Goal: Information Seeking & Learning: Learn about a topic

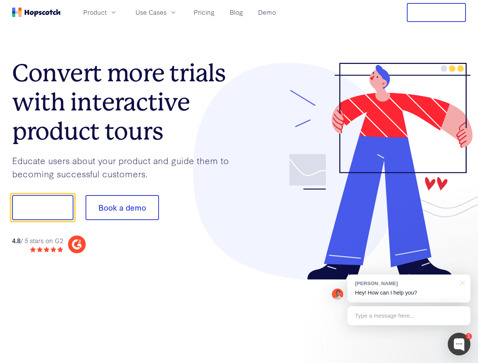
click at [239, 182] on div at bounding box center [352, 171] width 227 height 217
click at [107, 12] on span "Product" at bounding box center [94, 12] width 23 height 9
click at [166, 12] on span "Use Cases" at bounding box center [150, 12] width 31 height 9
click at [436, 12] on button "Free Trial" at bounding box center [436, 12] width 59 height 19
click at [42, 208] on button "Show me!" at bounding box center [42, 207] width 61 height 25
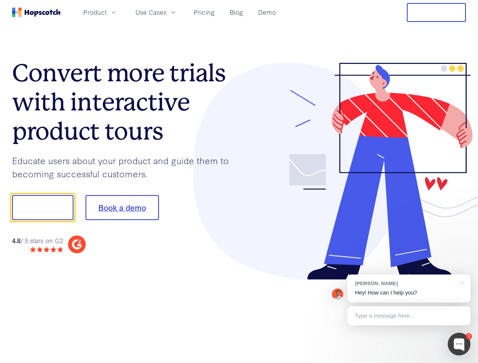
click at [122, 208] on button "Book a demo" at bounding box center [121, 207] width 73 height 25
click at [459, 344] on div at bounding box center [458, 344] width 23 height 23
click at [408, 289] on div "[PERSON_NAME] Hey! How can I help you?" at bounding box center [408, 289] width 123 height 28
click at [461, 282] on div at bounding box center [460, 283] width 19 height 16
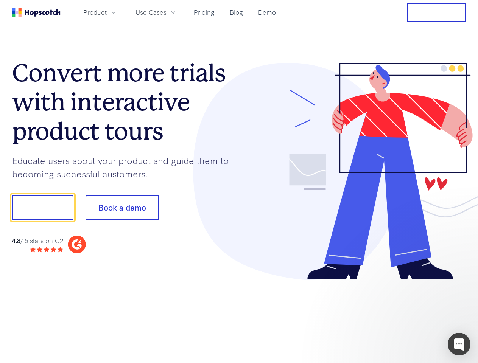
click at [408, 316] on div at bounding box center [399, 257] width 142 height 151
